Goal: Task Accomplishment & Management: Use online tool/utility

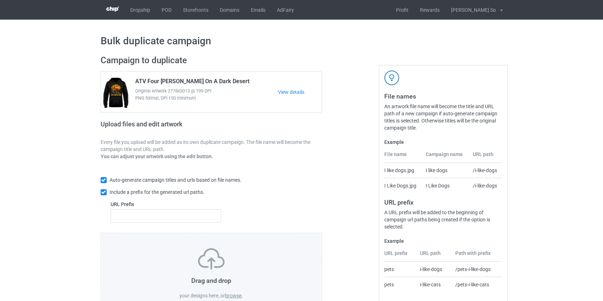
click at [237, 295] on label "browse" at bounding box center [233, 296] width 16 height 6
click at [0, 0] on input "browse" at bounding box center [0, 0] width 0 height 0
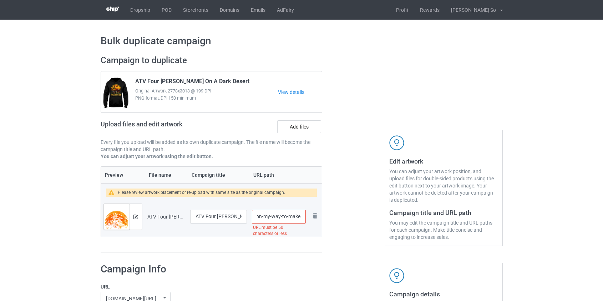
scroll to position [0, 110]
drag, startPoint x: 266, startPoint y: 216, endPoint x: 283, endPoint y: 214, distance: 16.5
click at [283, 214] on input "/atv-four-[PERSON_NAME]-on-my-way-to-make-some-bad-decisions-[DATE]" at bounding box center [279, 217] width 54 height 14
click at [283, 215] on input "/atv-four-[PERSON_NAME]-on-my-way-to-make-some-bad-decisions-[DATE]" at bounding box center [279, 217] width 54 height 14
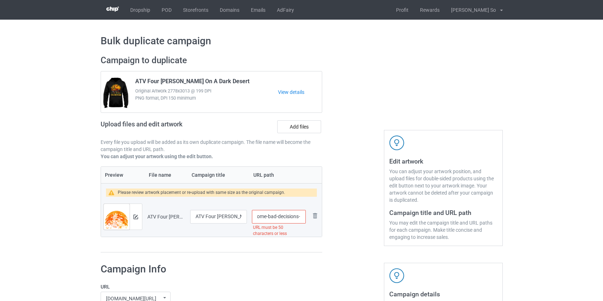
click at [283, 215] on input "/atv-four-[PERSON_NAME]-on-my-way-to-make-some-bad-decisions-[DATE]" at bounding box center [279, 217] width 54 height 14
click at [285, 214] on input "/atv-four-[PERSON_NAME]-on-my-way-to-make-some-bad-decisions-[DATE]" at bounding box center [279, 217] width 54 height 14
drag, startPoint x: 273, startPoint y: 217, endPoint x: 268, endPoint y: 213, distance: 6.4
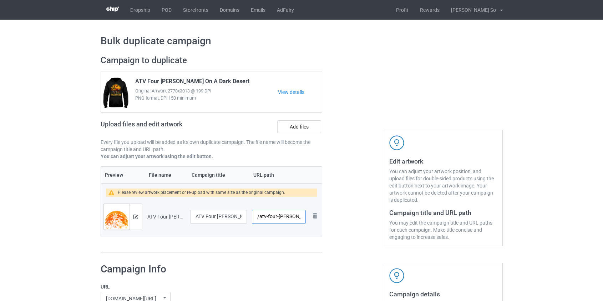
click at [268, 213] on input "/atv-four-[PERSON_NAME]-on-my-way-to-make-some" at bounding box center [279, 217] width 54 height 14
type input "/atv-make-some"
click at [135, 215] on img at bounding box center [136, 217] width 5 height 5
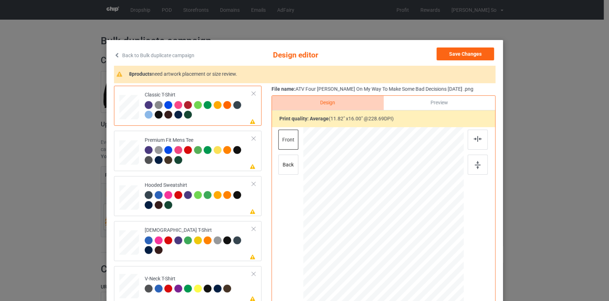
click at [182, 55] on link "Back to Bulk duplicate campaign" at bounding box center [154, 55] width 80 height 16
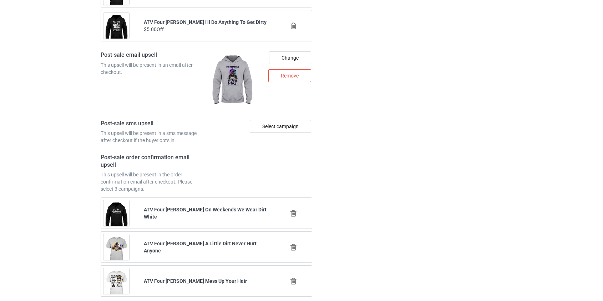
scroll to position [1001, 0]
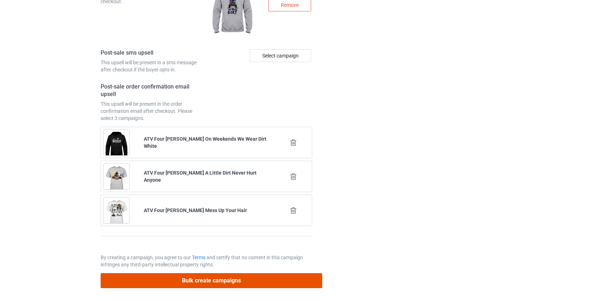
click at [231, 279] on button "Bulk create campaigns" at bounding box center [212, 280] width 222 height 15
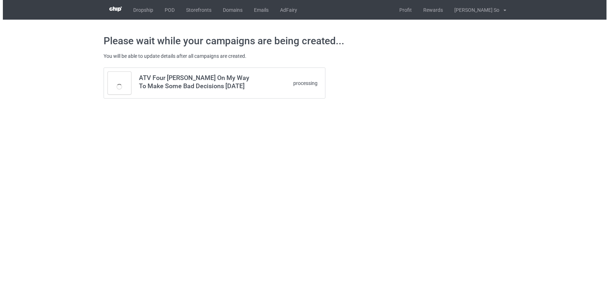
scroll to position [0, 0]
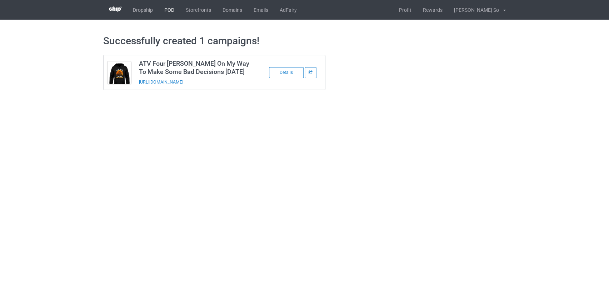
click at [167, 10] on link "POD" at bounding box center [169, 10] width 21 height 20
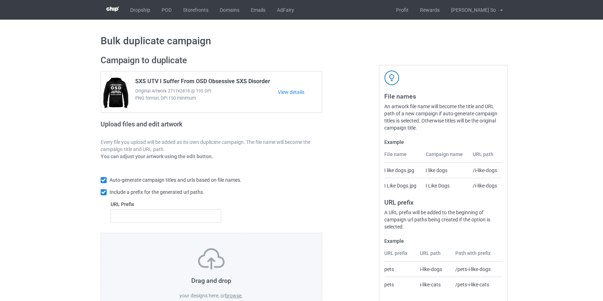
click at [231, 295] on label "browse" at bounding box center [233, 296] width 16 height 6
click at [0, 0] on input "browse" at bounding box center [0, 0] width 0 height 0
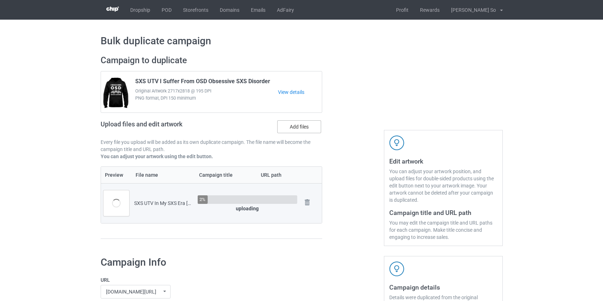
click at [287, 124] on label "Add files" at bounding box center [299, 126] width 44 height 13
click at [0, 0] on input "Add files" at bounding box center [0, 0] width 0 height 0
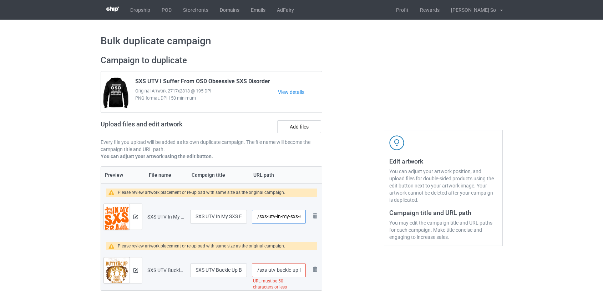
scroll to position [0, 29]
click at [268, 215] on input "/sxs-utv-in-my-sxs-era-halloween" at bounding box center [279, 217] width 54 height 14
click at [290, 217] on input "/sxs-era-halloween" at bounding box center [279, 217] width 54 height 14
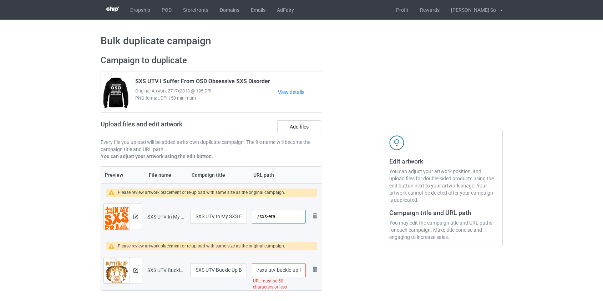
type input "/sxs-era"
click at [271, 270] on input "/sxs-utv-buckle-up-buttercup-you-just-flipped-my-witch-switch" at bounding box center [279, 270] width 54 height 14
click at [278, 270] on input "/sxs-buckle-up-buttercup-you-just-flipped-my-witch-switch" at bounding box center [279, 270] width 54 height 14
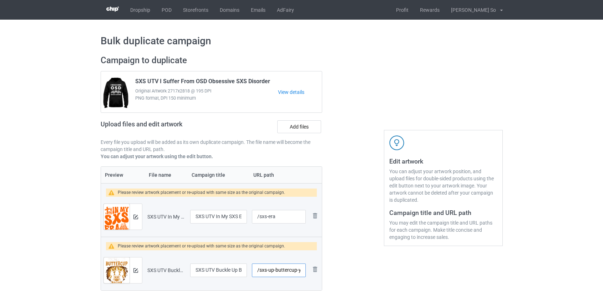
scroll to position [0, 69]
drag, startPoint x: 275, startPoint y: 270, endPoint x: 405, endPoint y: 294, distance: 132.4
click at [405, 293] on div "Campaign to duplicate SXS UTV I Suffer From OSD Obsessive SXS Disorder Original…" at bounding box center [302, 180] width 412 height 261
click at [139, 216] on div at bounding box center [136, 217] width 12 height 26
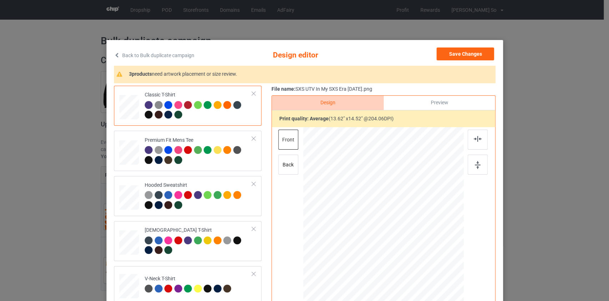
click at [136, 55] on link "Back to Bulk duplicate campaign" at bounding box center [154, 55] width 80 height 16
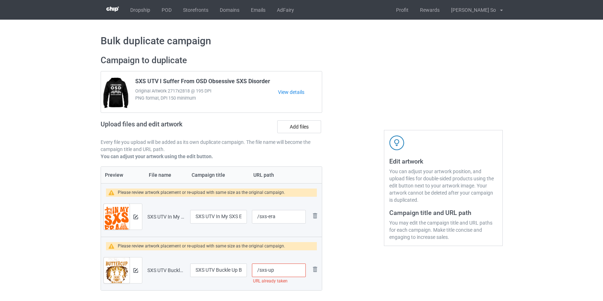
click at [268, 269] on input "/sxs-up" at bounding box center [279, 270] width 54 height 14
type input "/sxsup"
click at [137, 267] on button at bounding box center [136, 270] width 5 height 6
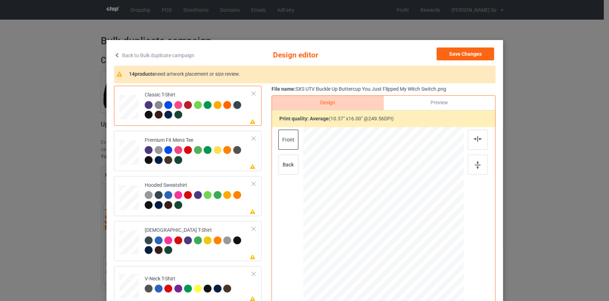
click at [156, 55] on link "Back to Bulk duplicate campaign" at bounding box center [154, 55] width 80 height 16
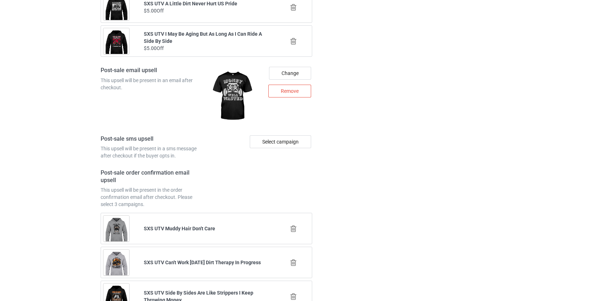
scroll to position [1054, 0]
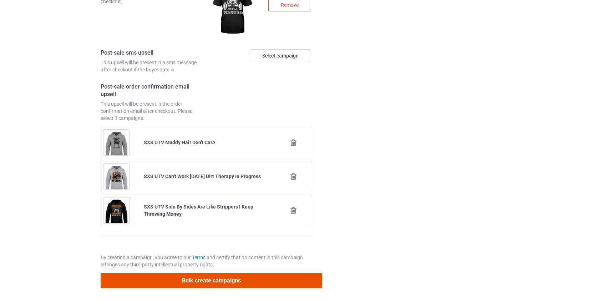
click at [202, 276] on button "Bulk create campaigns" at bounding box center [212, 280] width 222 height 15
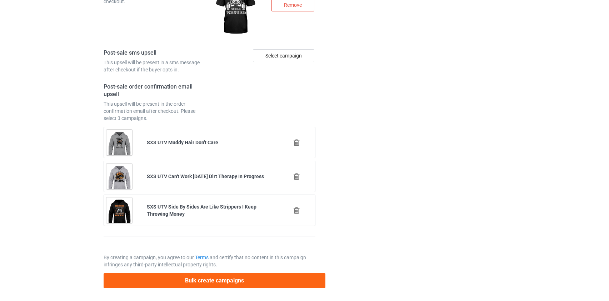
scroll to position [0, 0]
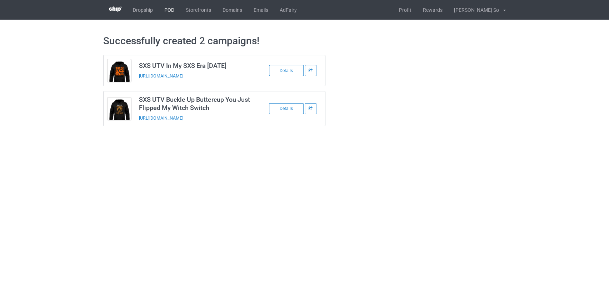
click at [165, 8] on link "POD" at bounding box center [169, 10] width 21 height 20
